Goal: Find specific page/section: Find specific page/section

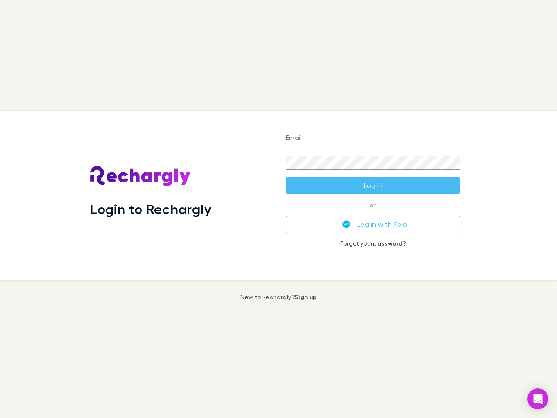
click at [279, 209] on div "Login to Rechargly" at bounding box center [181, 195] width 196 height 169
click at [373, 138] on input "Email" at bounding box center [373, 138] width 174 height 14
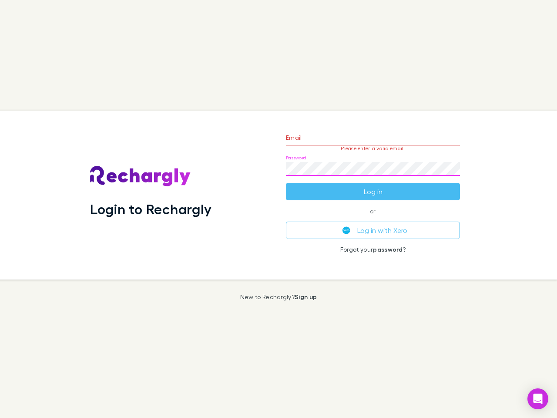
click at [373, 185] on form "Email Please enter a valid email. Password Log in" at bounding box center [373, 163] width 174 height 76
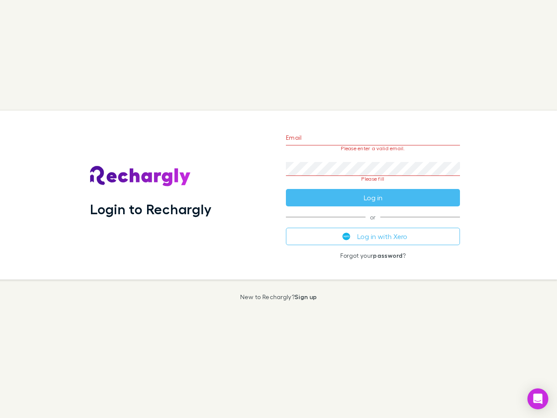
click at [373, 224] on div "Email Please enter a valid email. Password Please fill Log in or Log in with Xe…" at bounding box center [373, 195] width 188 height 169
click at [538, 399] on icon "Open Intercom Messenger" at bounding box center [538, 399] width 9 height 10
